Goal: Download file/media

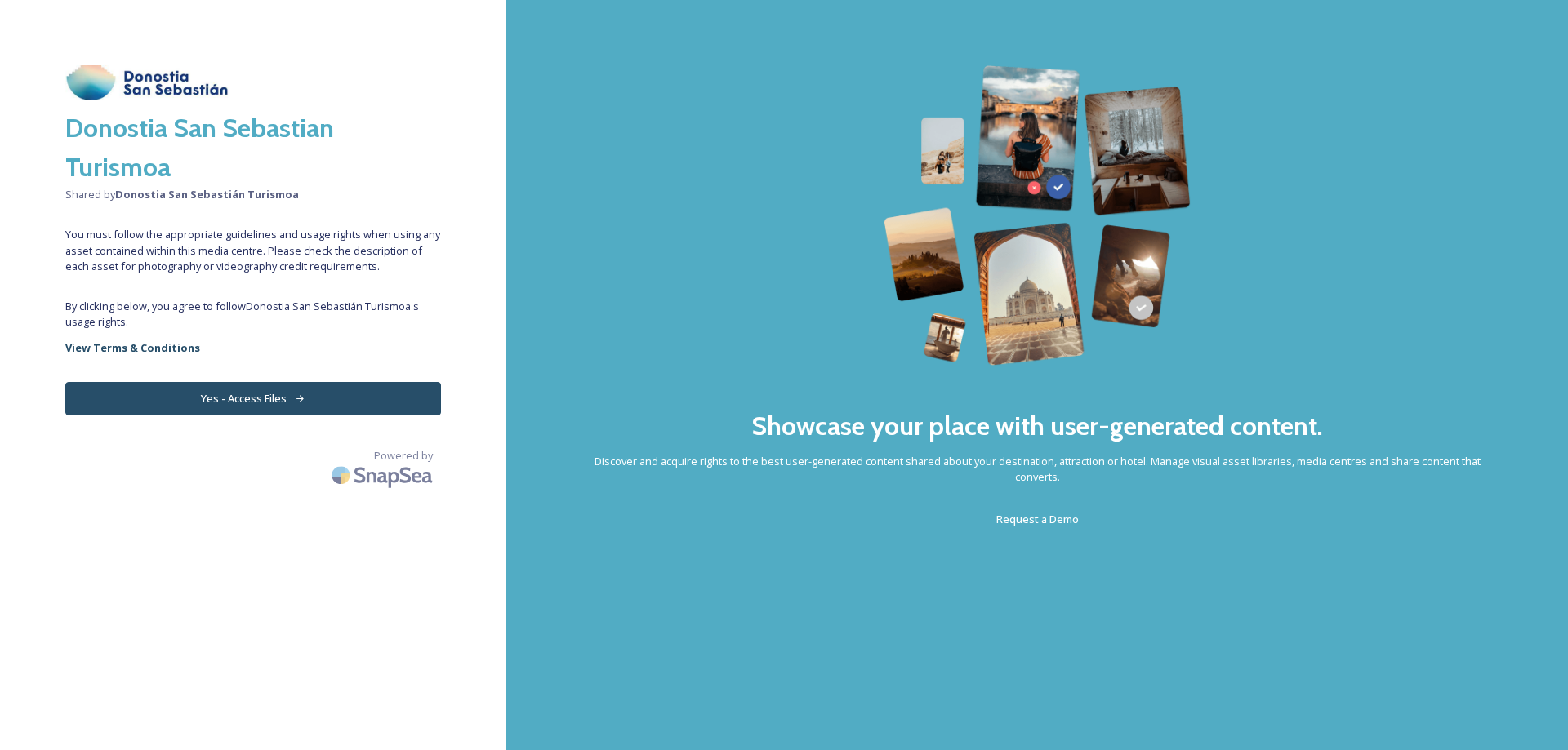
click at [278, 401] on button "Yes - Access Files" at bounding box center [253, 398] width 376 height 34
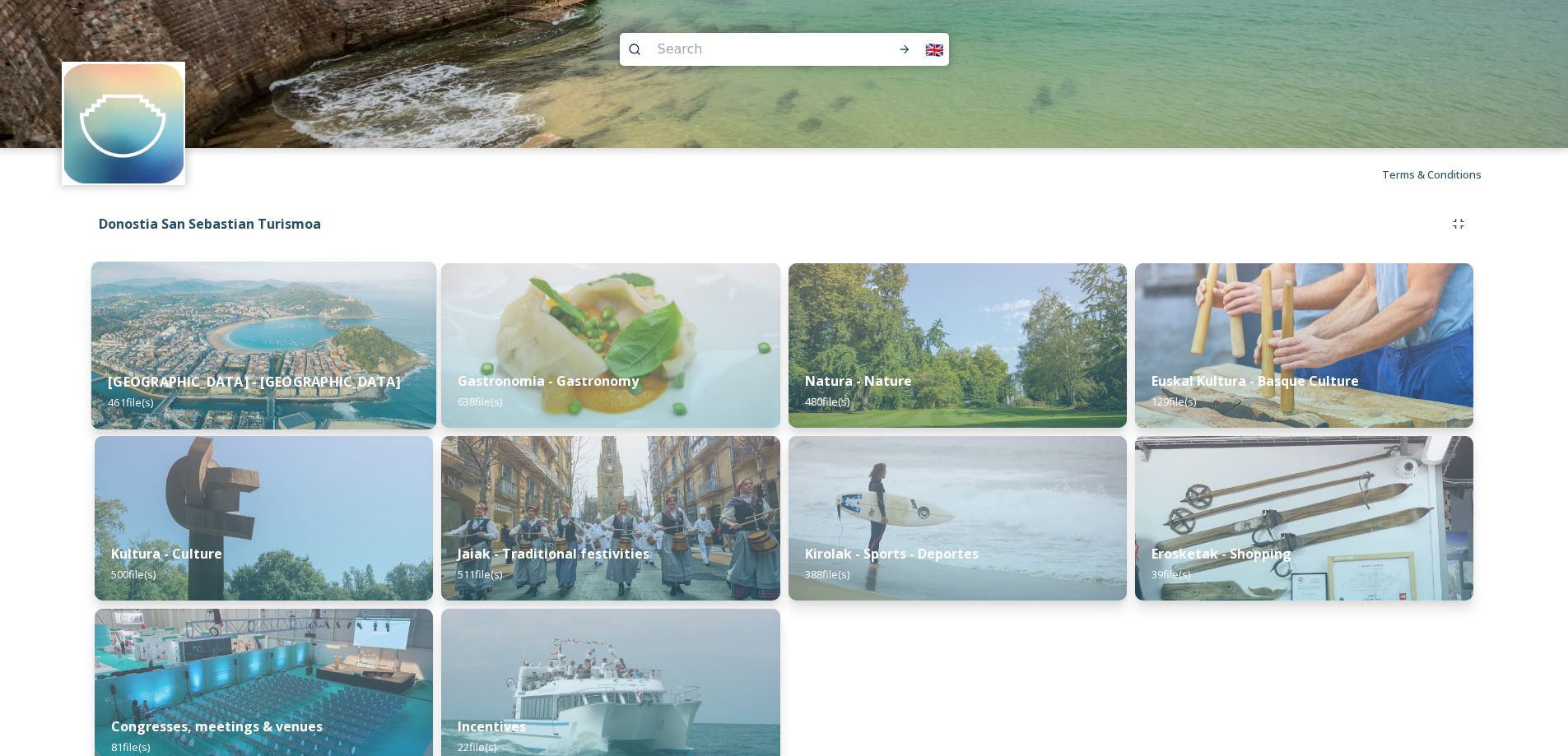
click at [261, 342] on img at bounding box center [264, 345] width 345 height 167
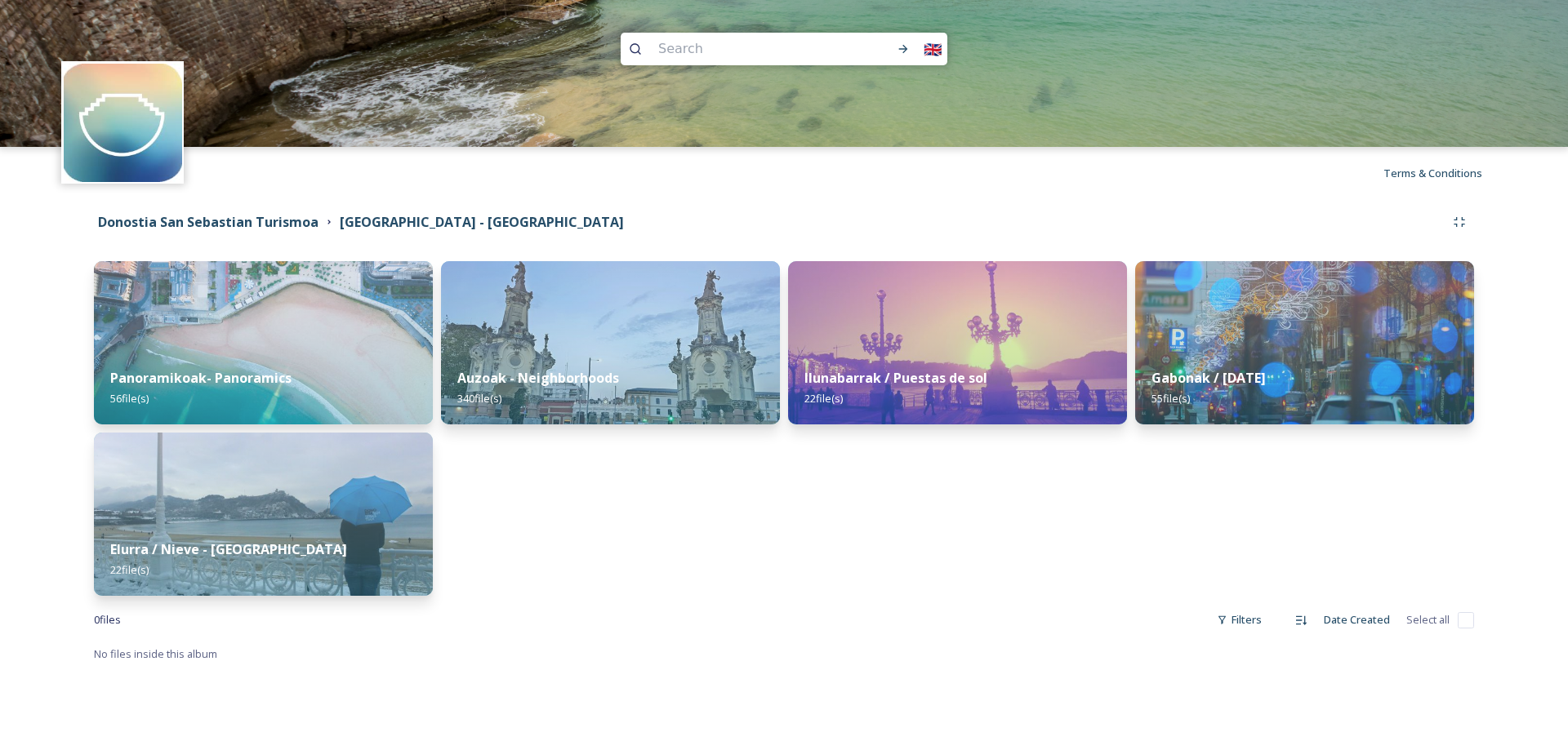
click at [183, 208] on div "Donostia San Sebastian Turismoa [GEOGRAPHIC_DATA] - [GEOGRAPHIC_DATA]" at bounding box center [783, 222] width 1380 height 29
click at [179, 216] on strong "Donostia San Sebastian Turismoa" at bounding box center [208, 222] width 220 height 18
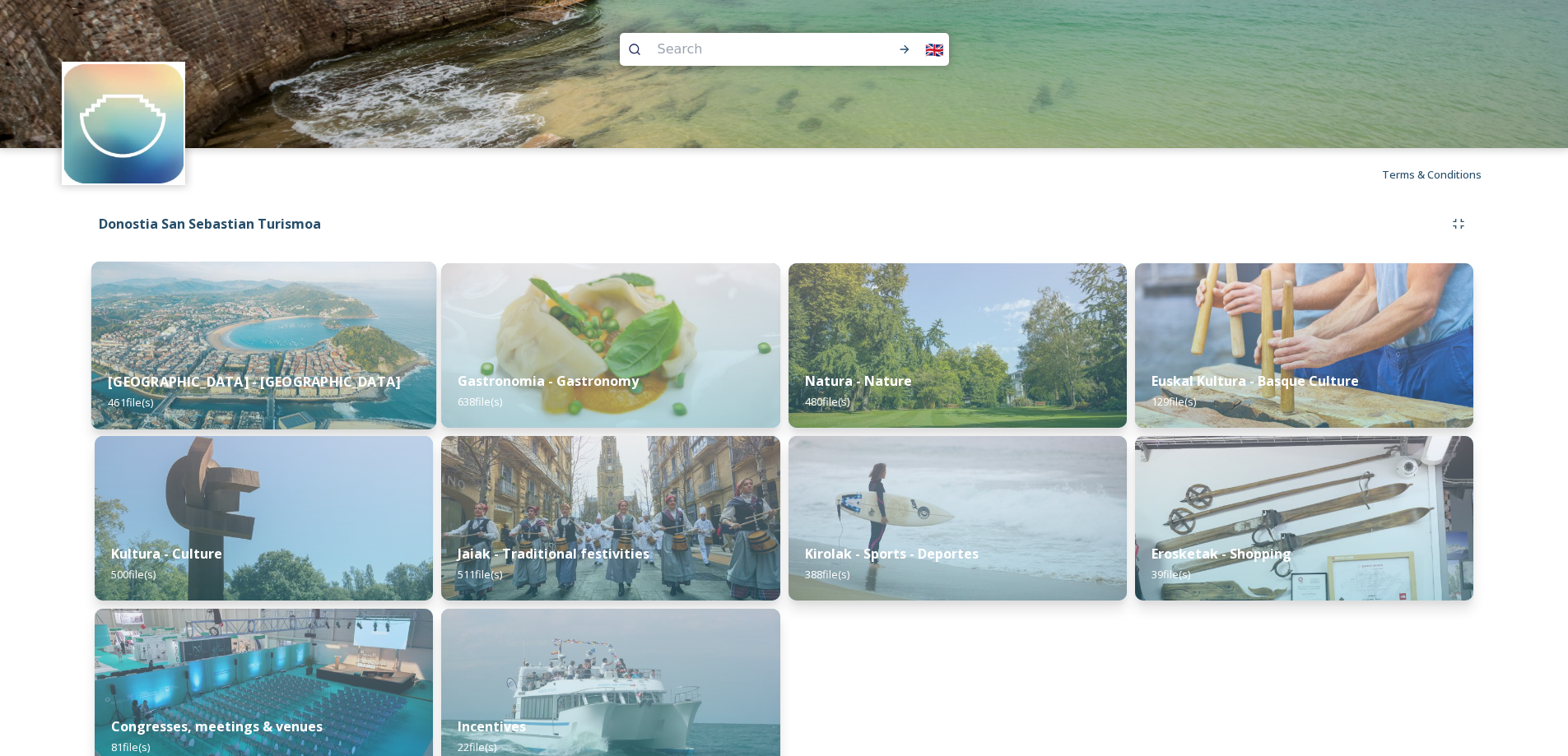
click at [286, 328] on img at bounding box center [264, 345] width 345 height 167
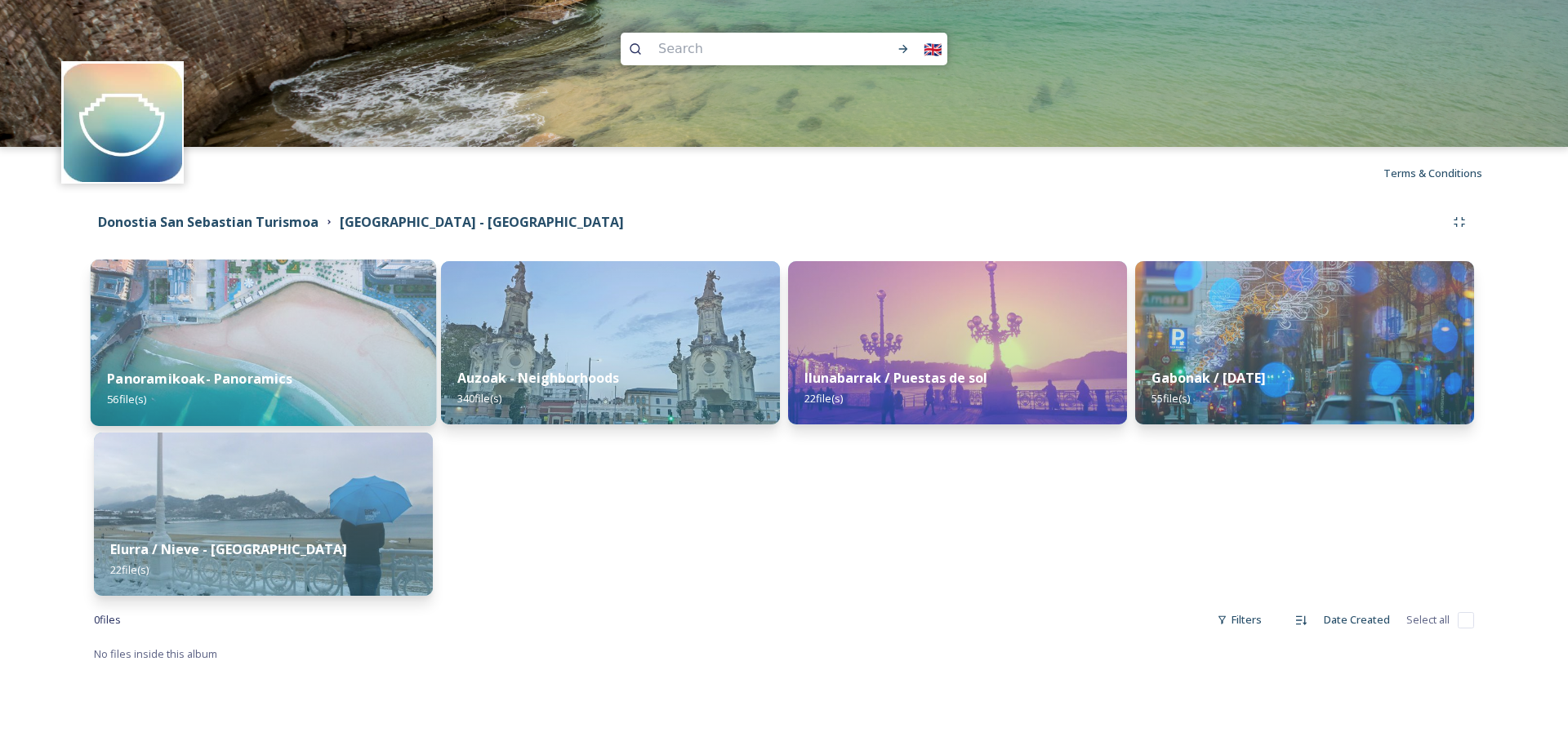
click at [285, 343] on img at bounding box center [263, 343] width 346 height 166
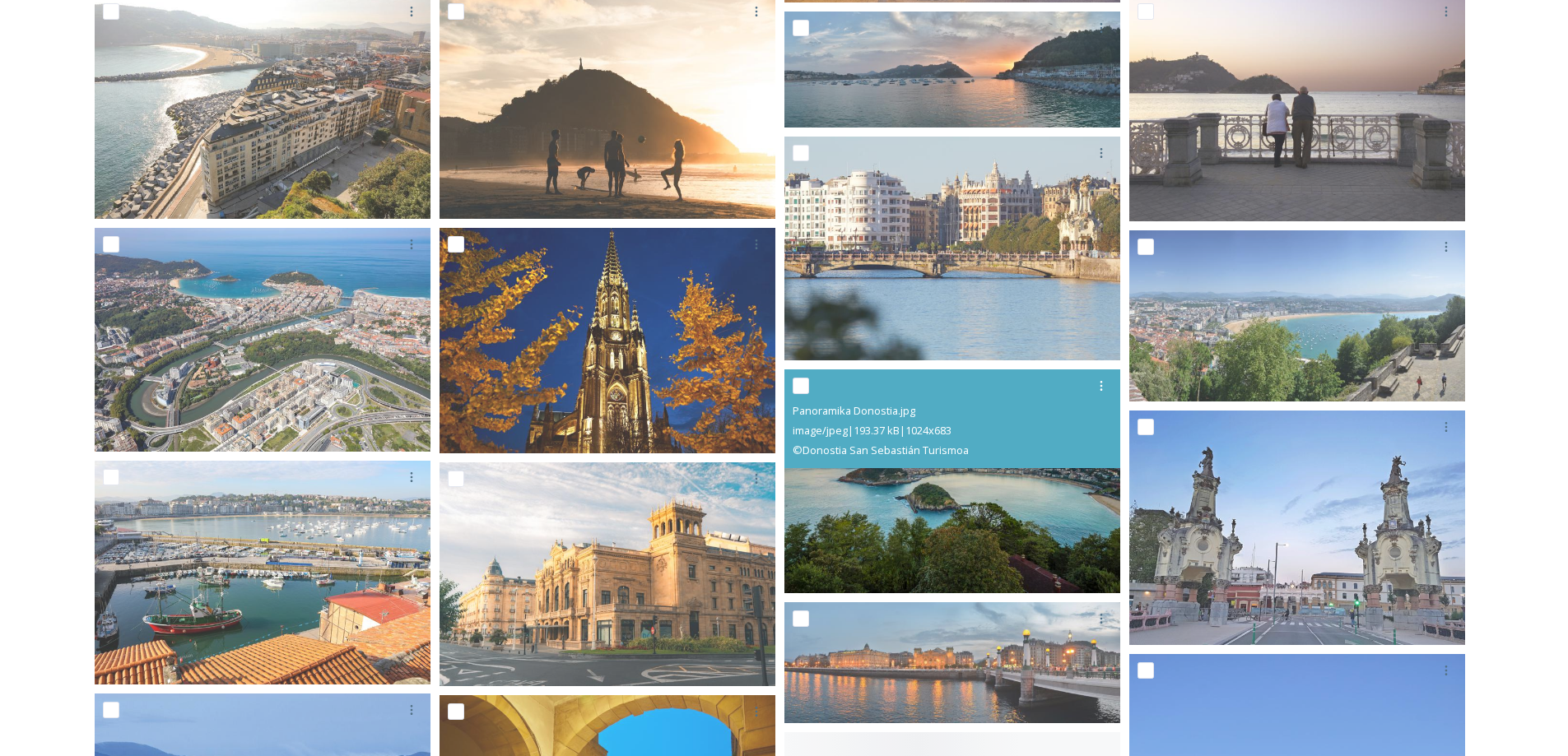
scroll to position [576, 0]
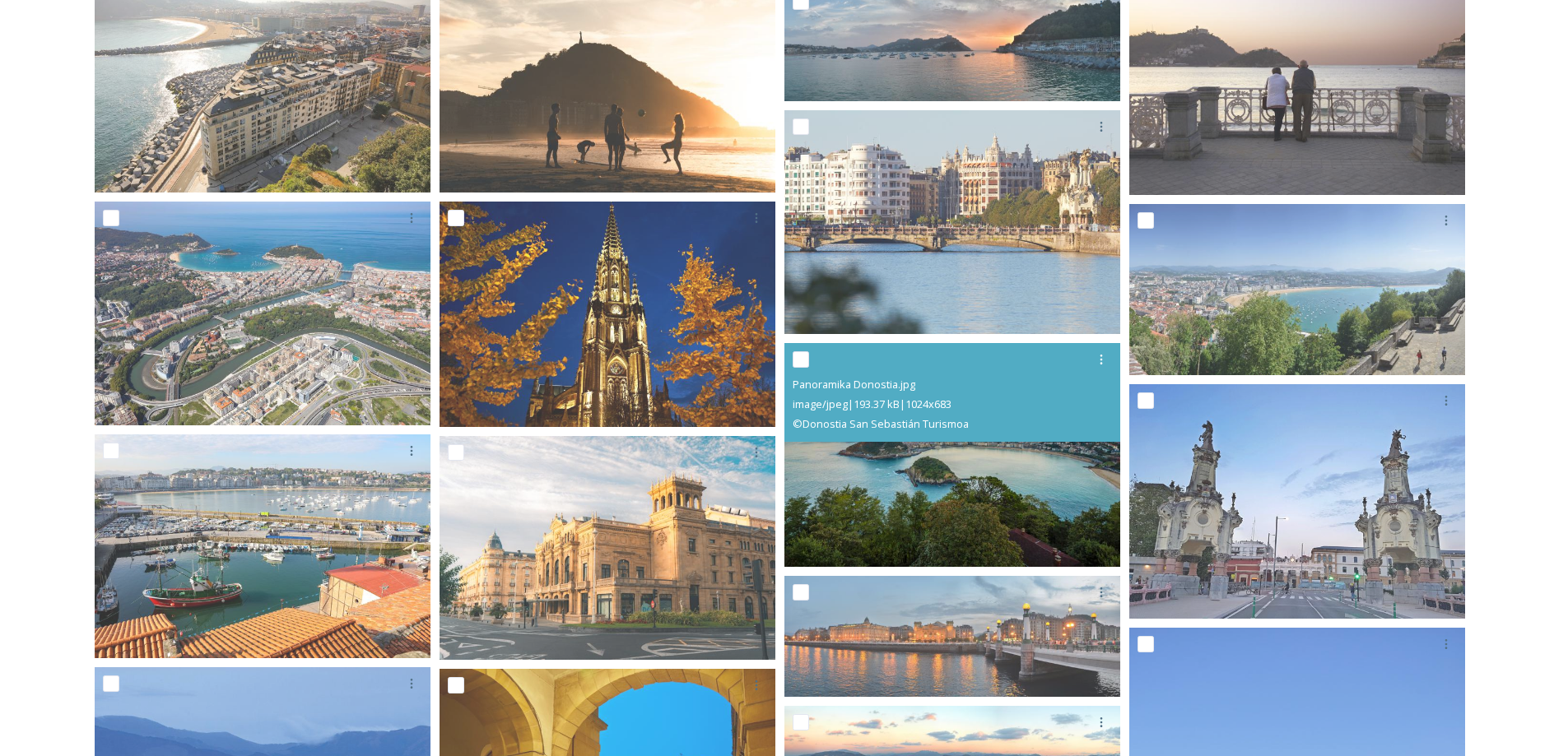
click at [993, 476] on img at bounding box center [951, 454] width 336 height 224
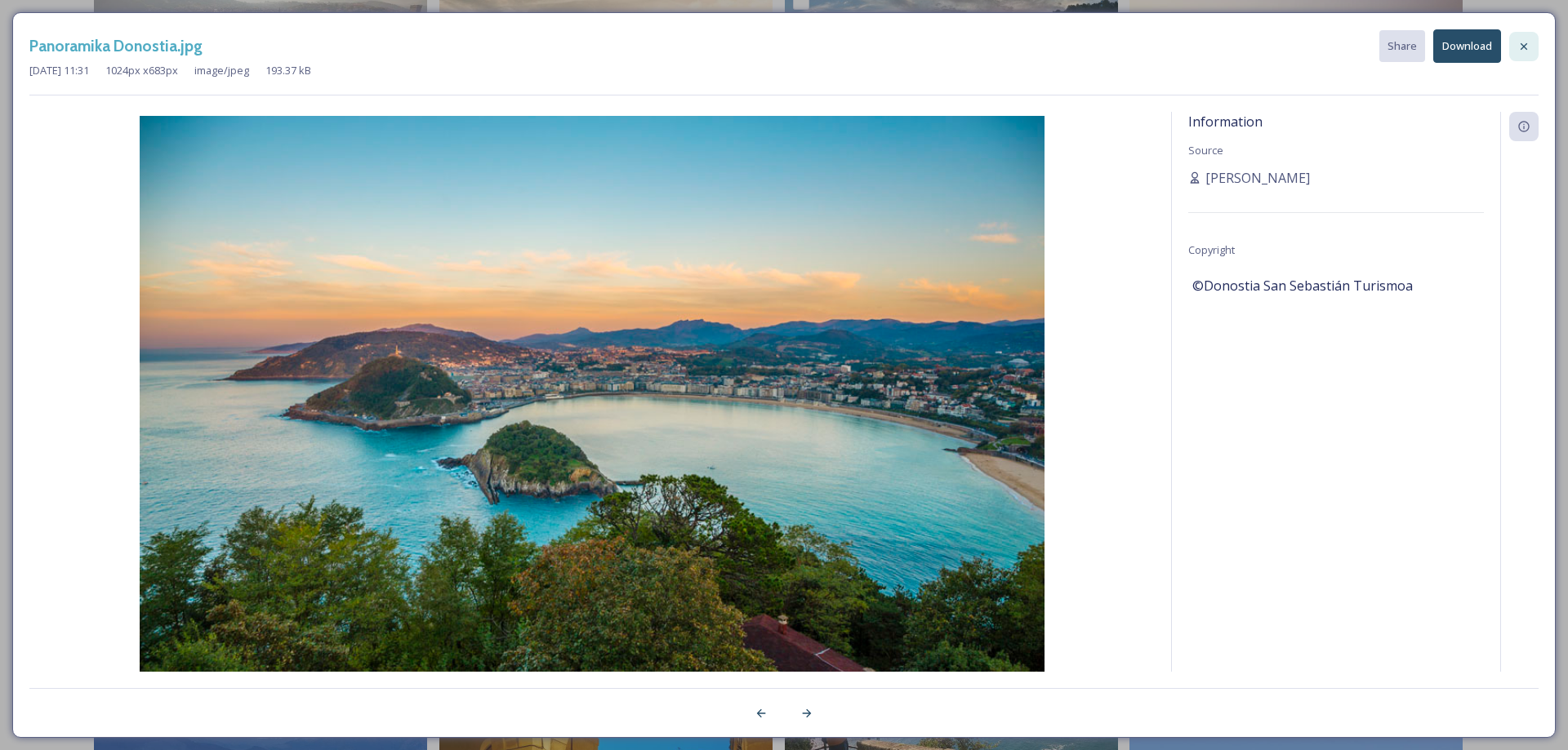
click at [1527, 49] on icon at bounding box center [1523, 46] width 13 height 13
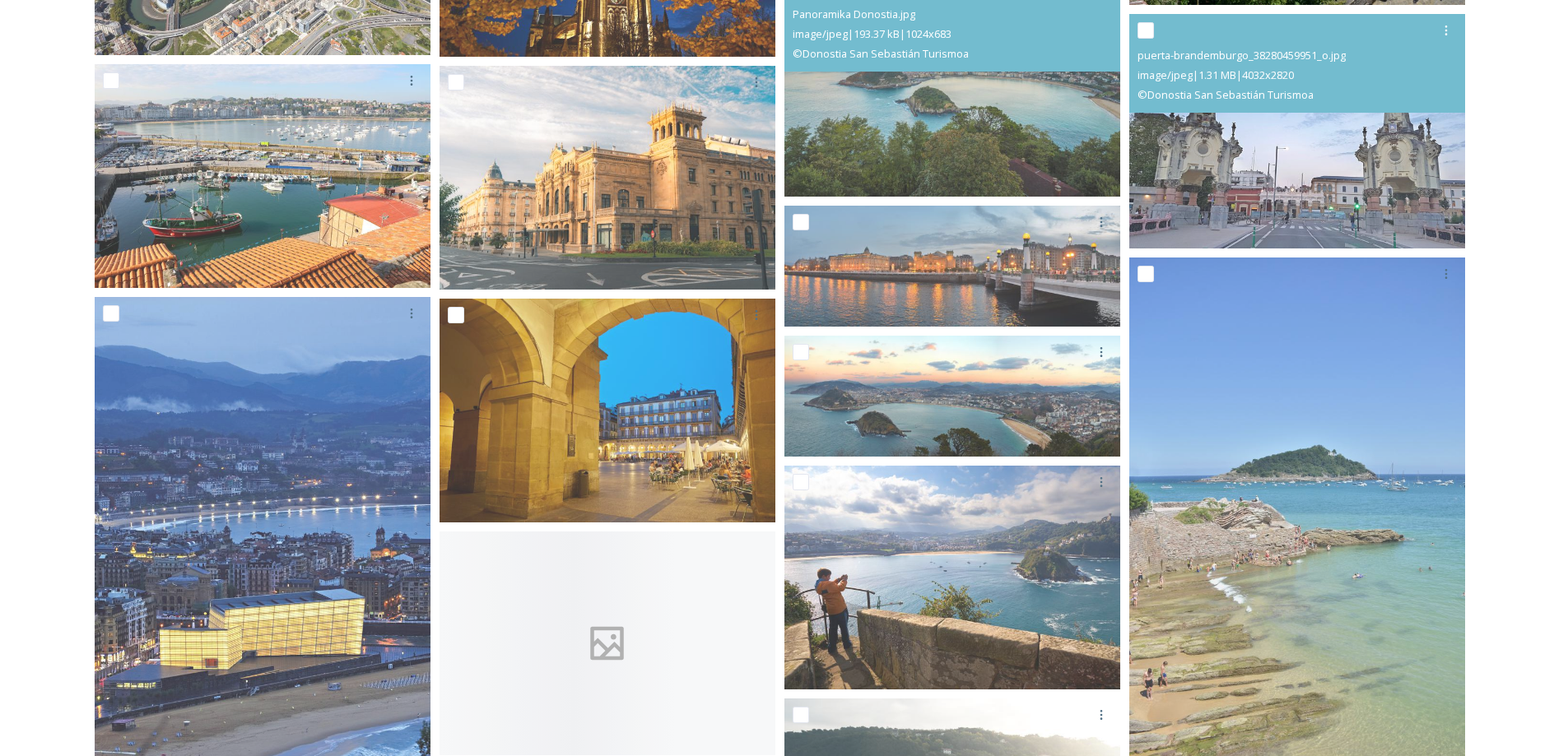
scroll to position [1069, 0]
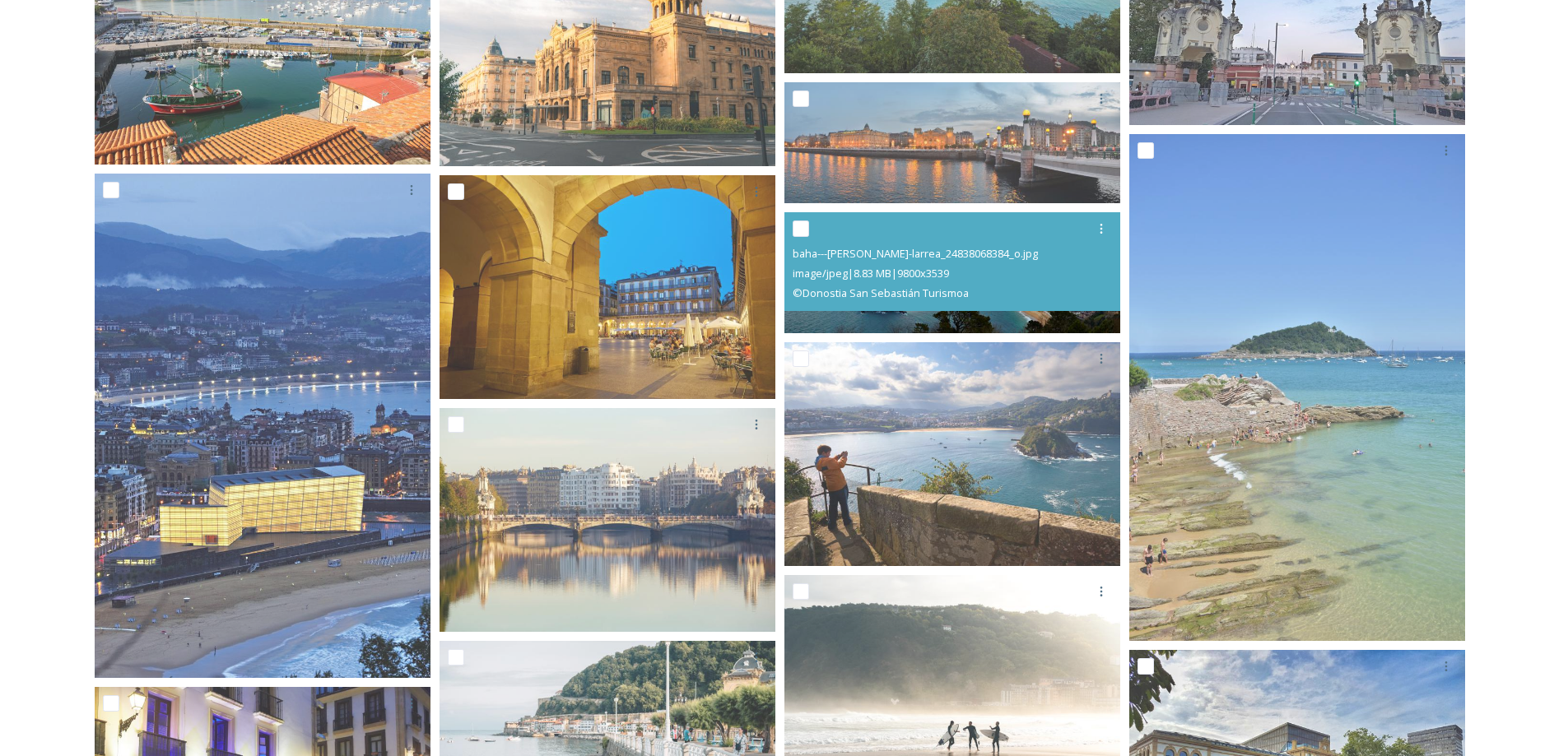
click at [1032, 309] on div "baha---[PERSON_NAME]-larrea_24838068384_o.jpg image/jpeg | 8.83 MB | 9800 x 353…" at bounding box center [951, 261] width 336 height 99
click at [867, 316] on img at bounding box center [951, 272] width 336 height 121
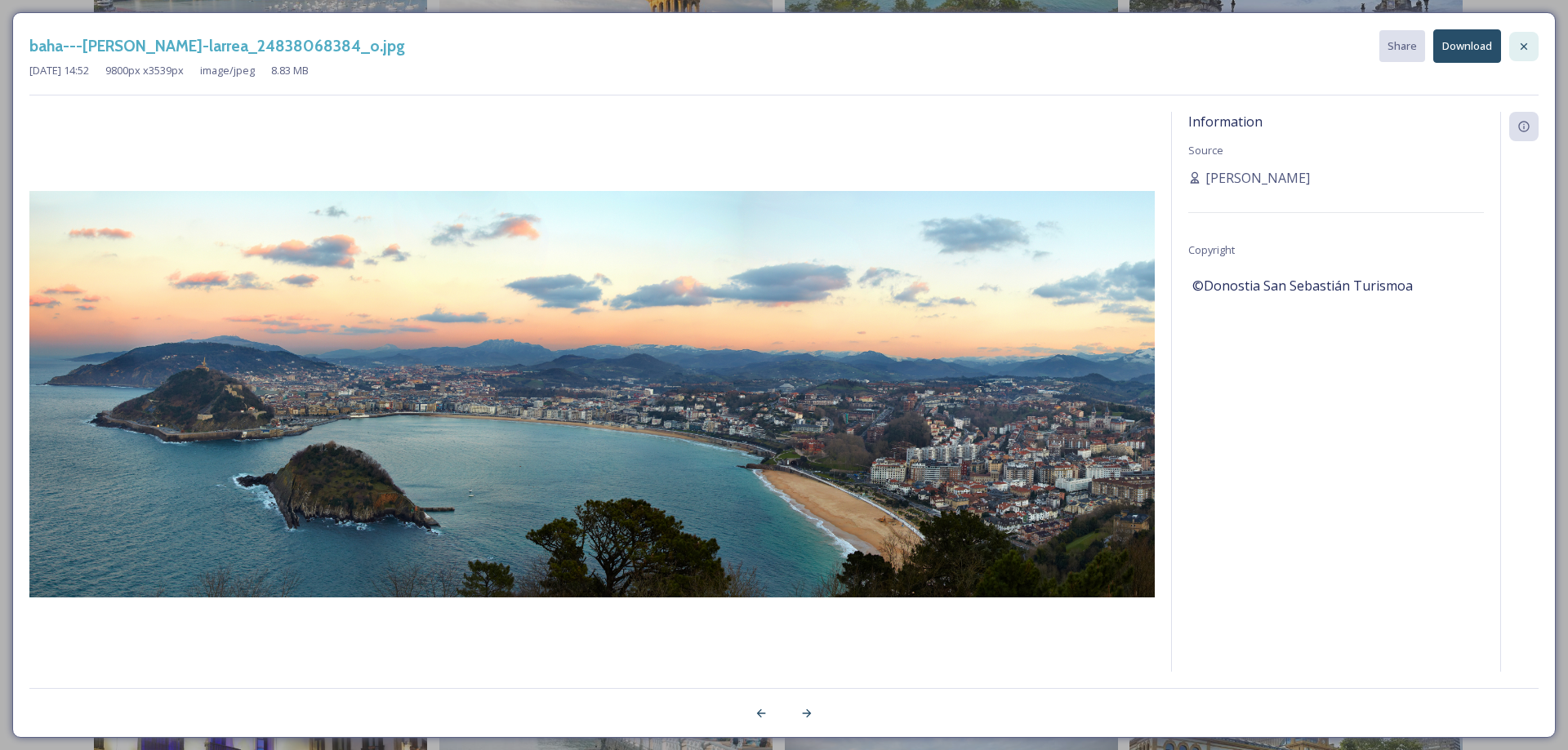
click at [1517, 40] on icon at bounding box center [1523, 46] width 13 height 13
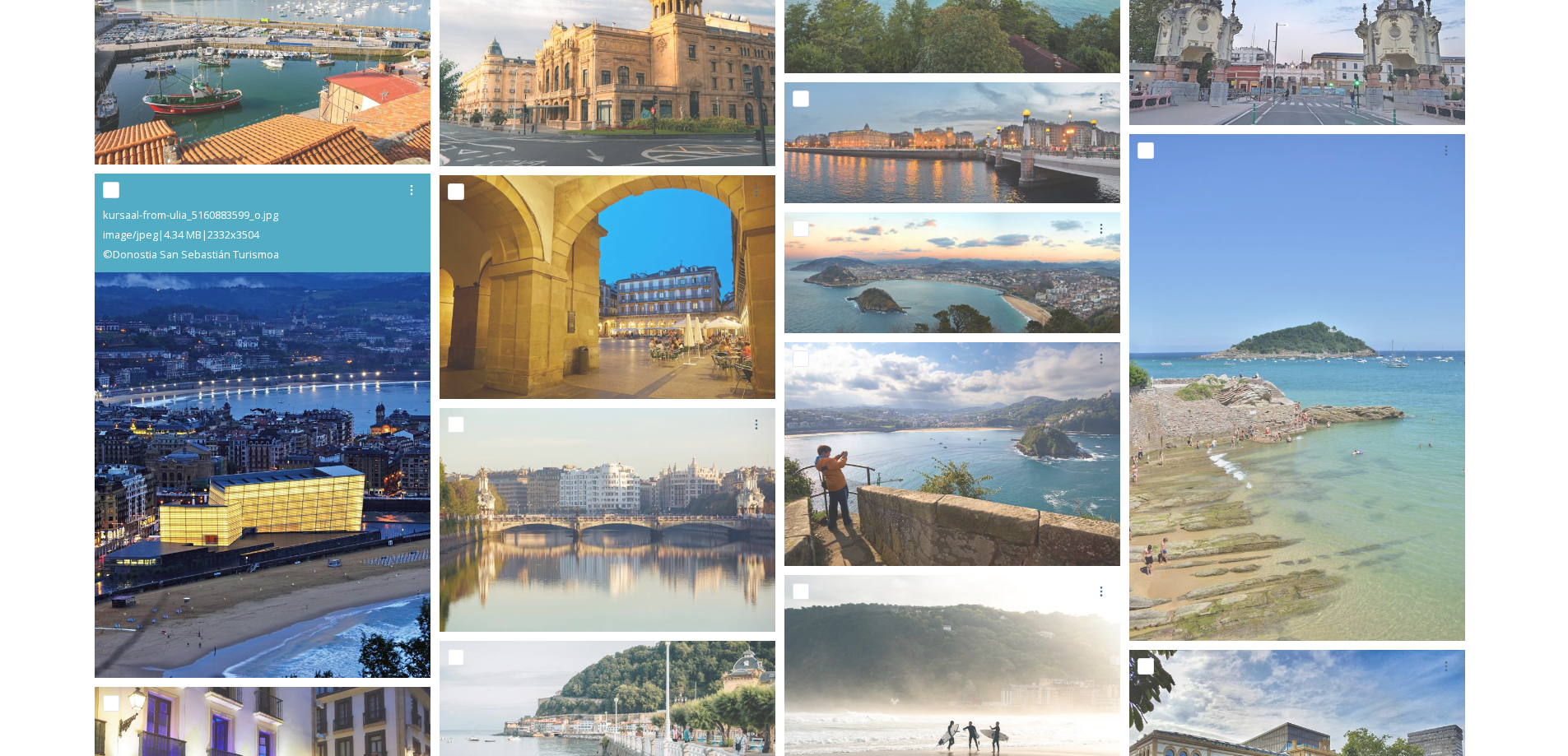
click at [275, 483] on img at bounding box center [262, 426] width 336 height 504
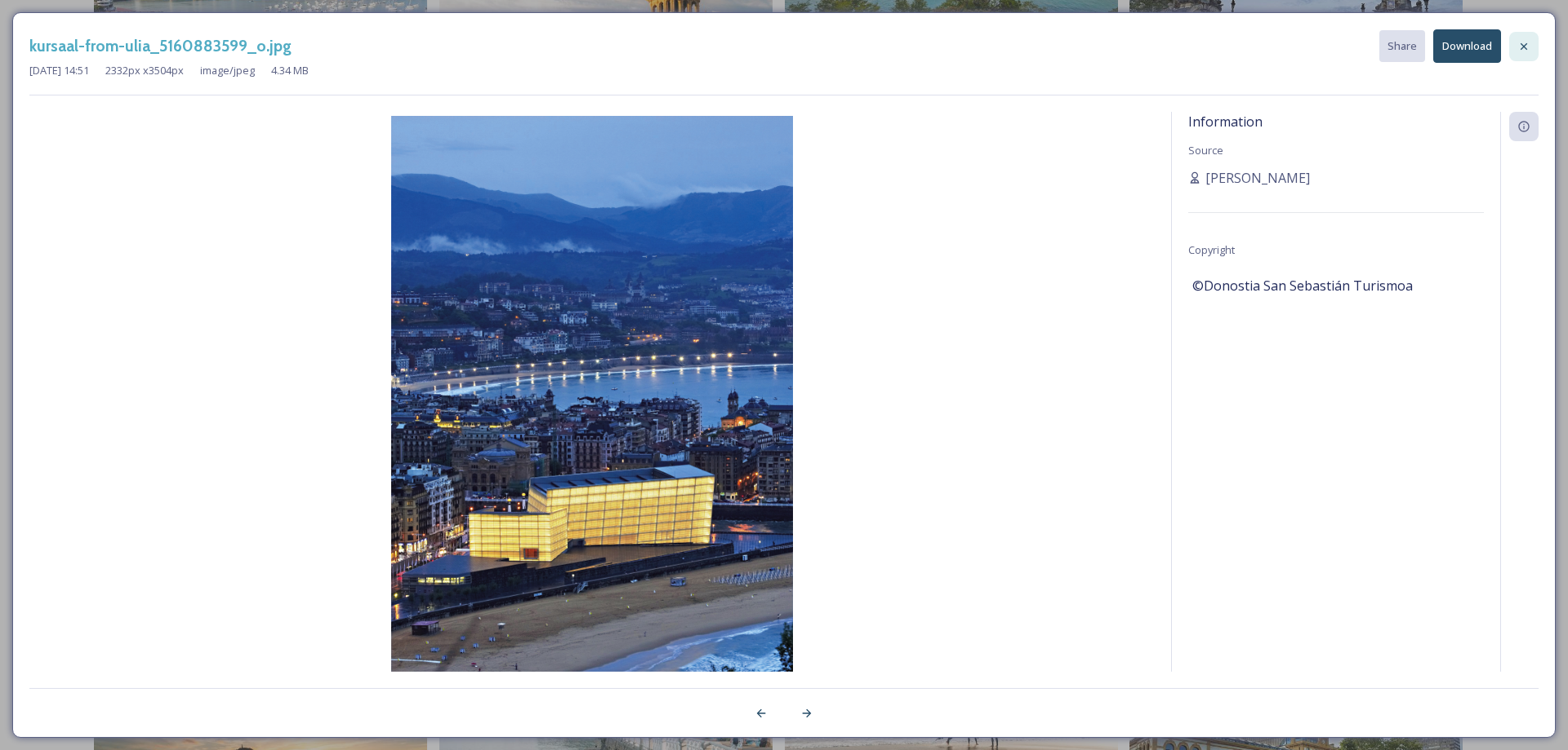
click at [1534, 34] on div at bounding box center [1523, 46] width 29 height 29
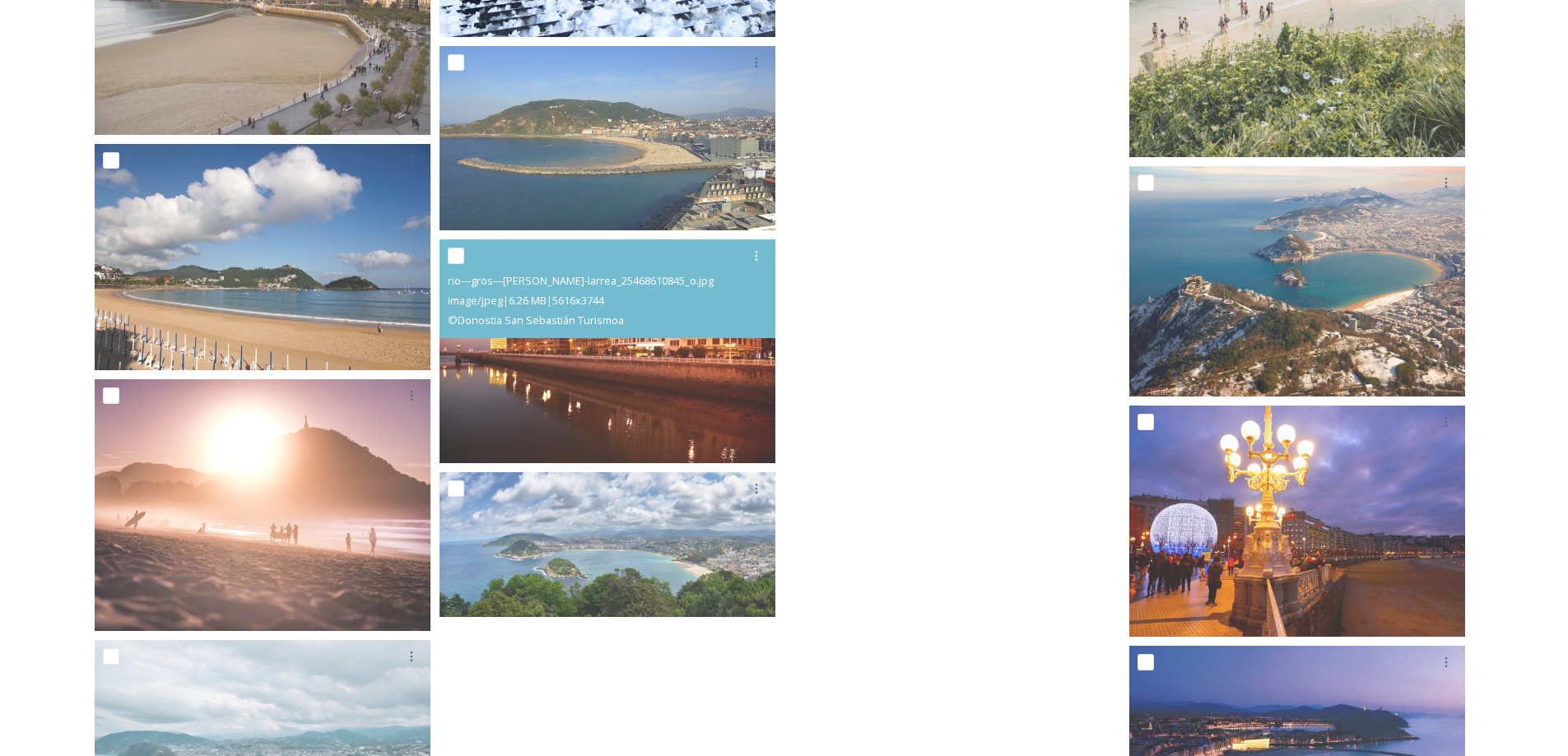
scroll to position [3260, 0]
